Goal: Transaction & Acquisition: Purchase product/service

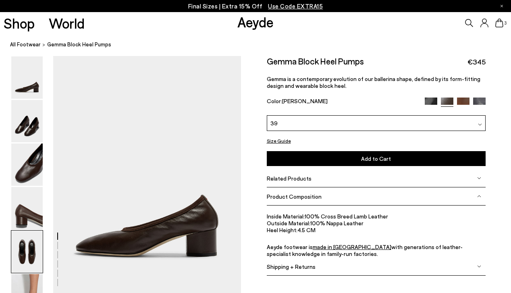
scroll to position [1045, 0]
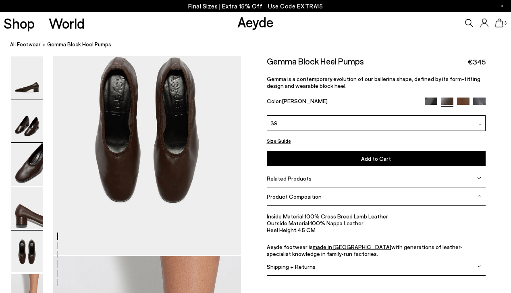
click at [32, 127] on img at bounding box center [26, 121] width 31 height 42
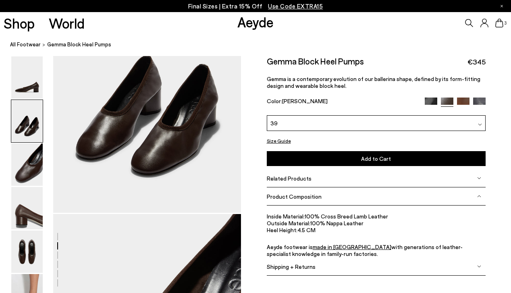
scroll to position [333, 0]
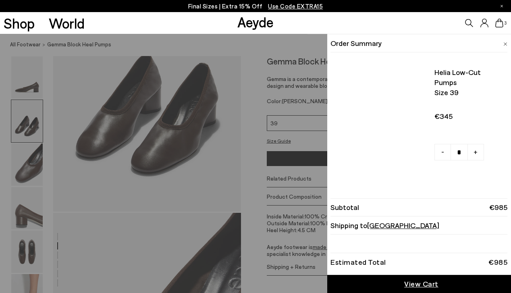
click at [500, 24] on icon at bounding box center [499, 23] width 8 height 9
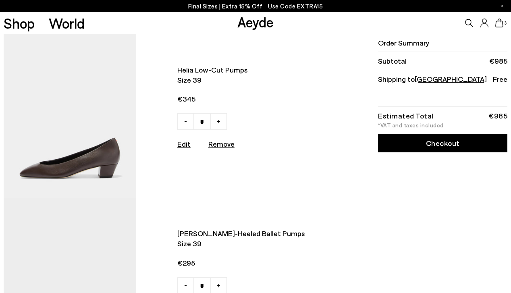
click at [93, 158] on img at bounding box center [70, 116] width 133 height 164
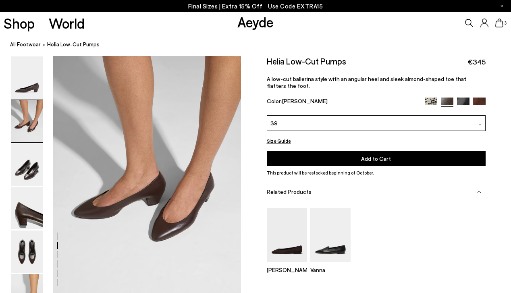
scroll to position [254, 0]
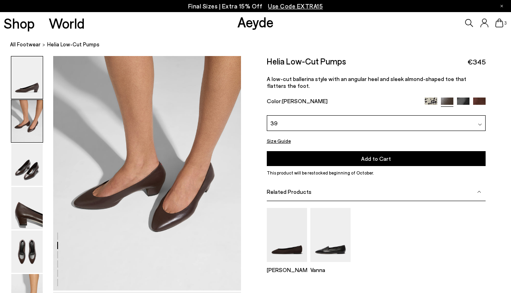
click at [31, 83] on img at bounding box center [26, 77] width 31 height 42
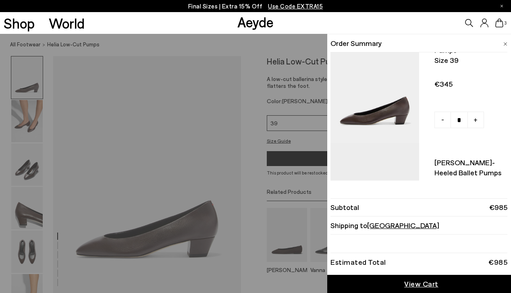
scroll to position [40, 0]
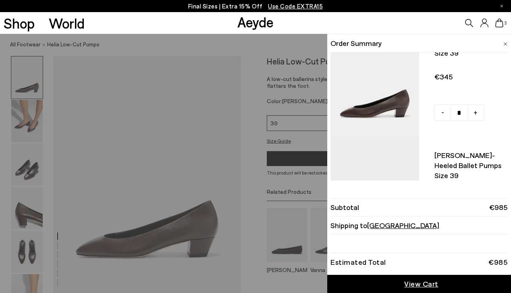
click at [417, 283] on span "View Cart" at bounding box center [421, 284] width 34 height 10
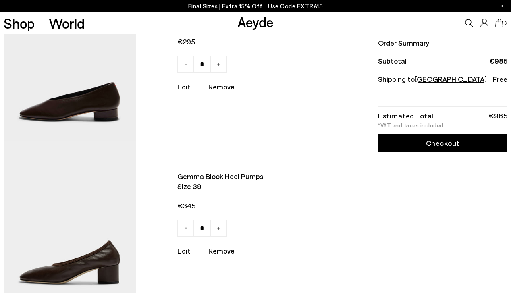
scroll to position [231, 0]
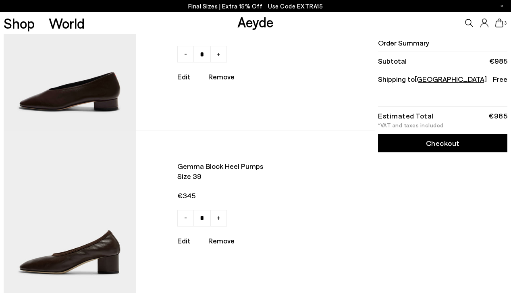
click at [87, 87] on img at bounding box center [70, 49] width 133 height 164
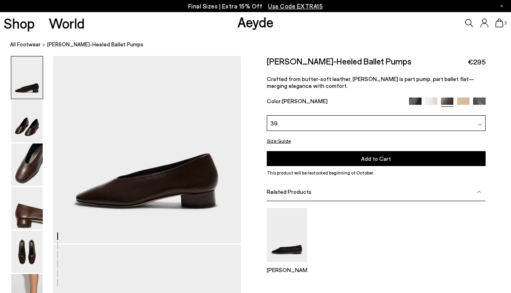
scroll to position [50, 0]
click at [37, 177] on img at bounding box center [26, 165] width 31 height 42
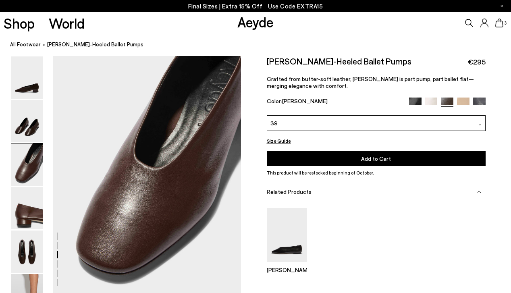
scroll to position [499, 0]
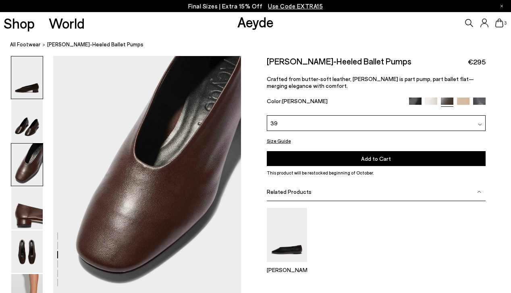
click at [33, 91] on img at bounding box center [26, 77] width 31 height 42
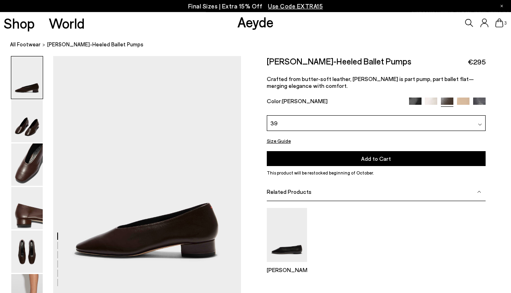
scroll to position [0, 0]
click at [21, 131] on img at bounding box center [26, 121] width 31 height 42
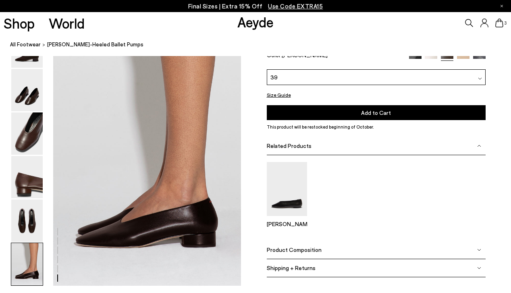
scroll to position [1298, 0]
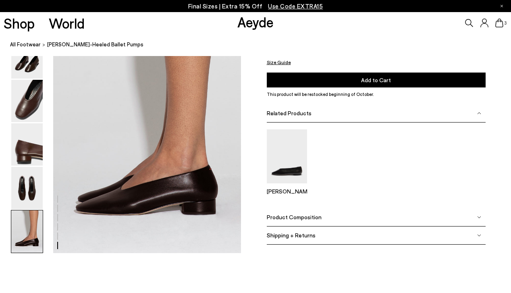
click at [311, 220] on span "Product Composition" at bounding box center [294, 217] width 55 height 7
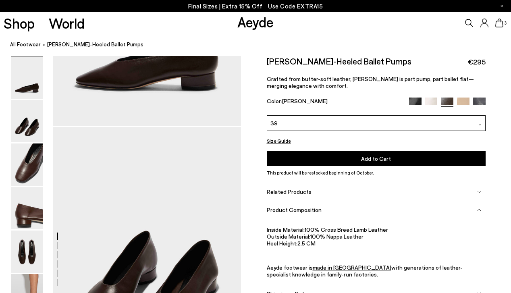
scroll to position [0, 0]
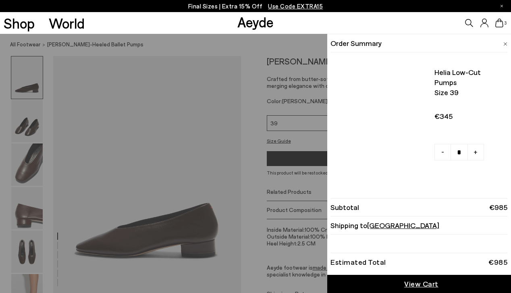
click at [501, 22] on icon at bounding box center [499, 23] width 8 height 9
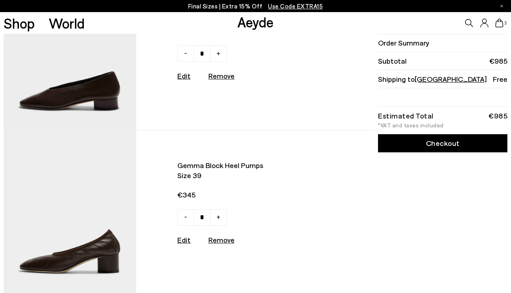
scroll to position [249, 0]
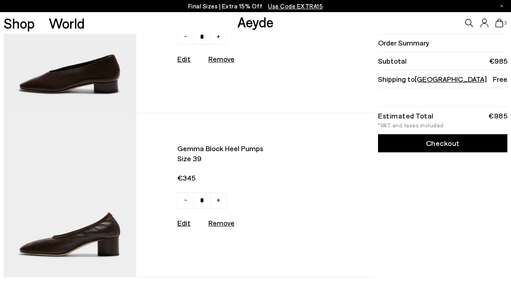
click at [82, 216] on img at bounding box center [70, 195] width 133 height 164
